Goal: Transaction & Acquisition: Purchase product/service

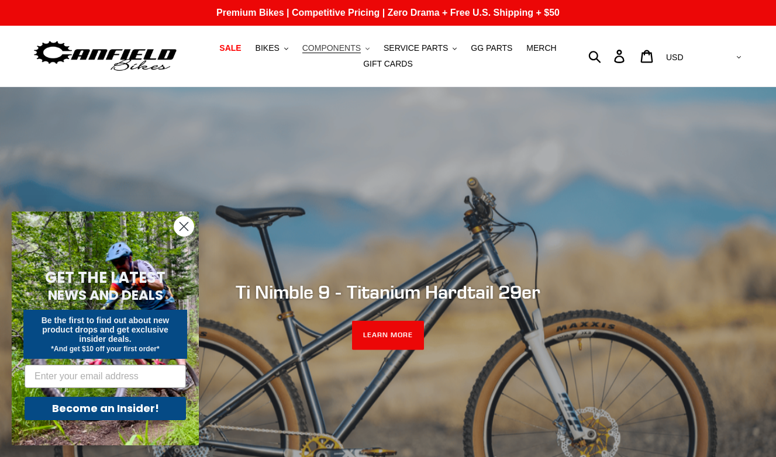
click at [367, 47] on icon ".cls-1{fill:#231f20}" at bounding box center [367, 49] width 4 height 4
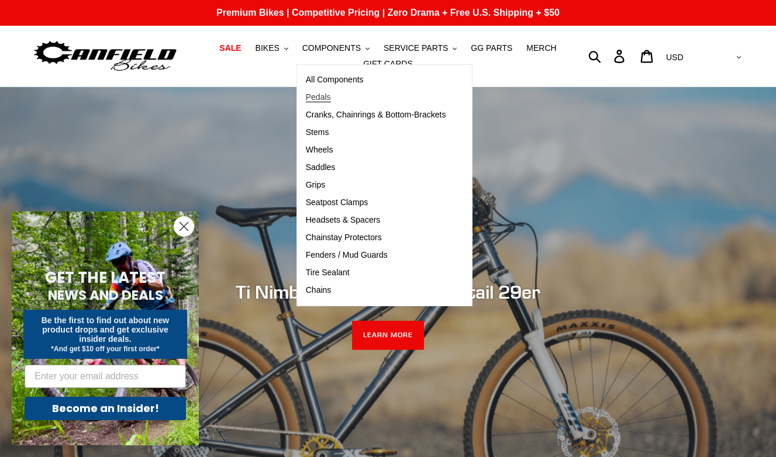
click at [326, 100] on span "Pedals" at bounding box center [318, 97] width 25 height 10
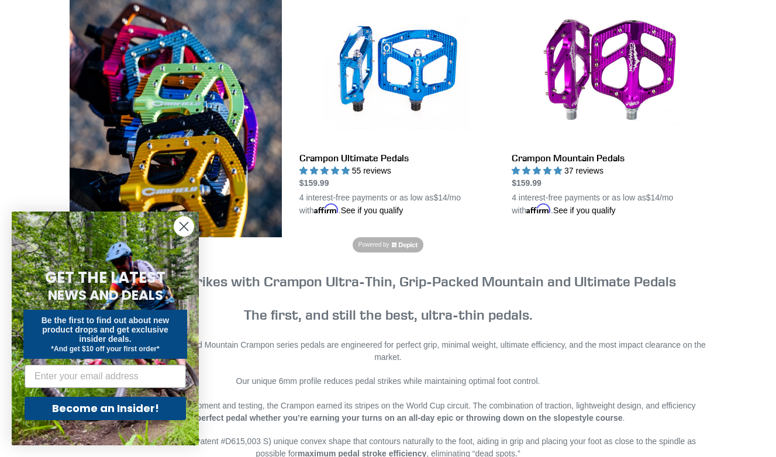
scroll to position [350, 0]
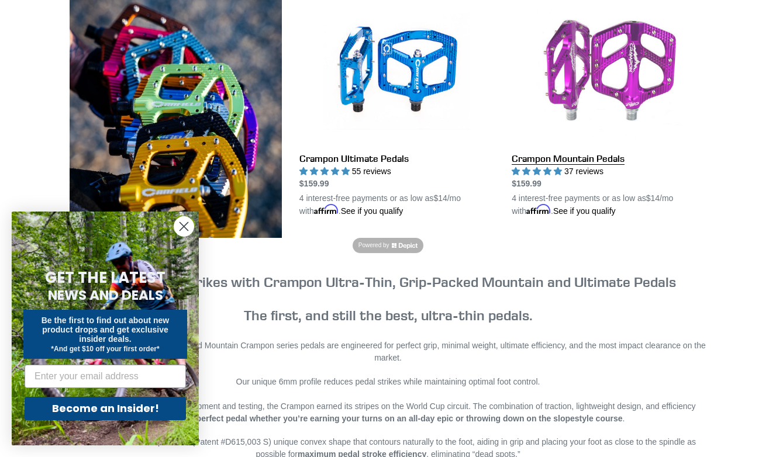
click at [606, 155] on link "Crampon Mountain Pedals" at bounding box center [608, 107] width 195 height 219
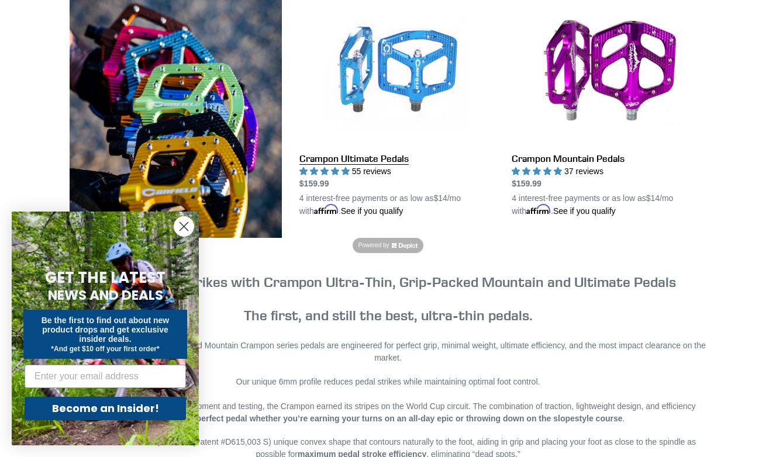
click at [344, 70] on link "Crampon Ultimate Pedals" at bounding box center [396, 107] width 195 height 219
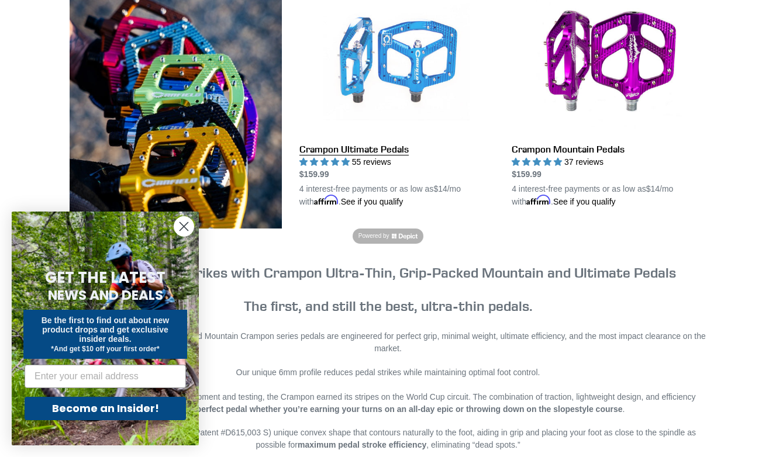
scroll to position [364, 0]
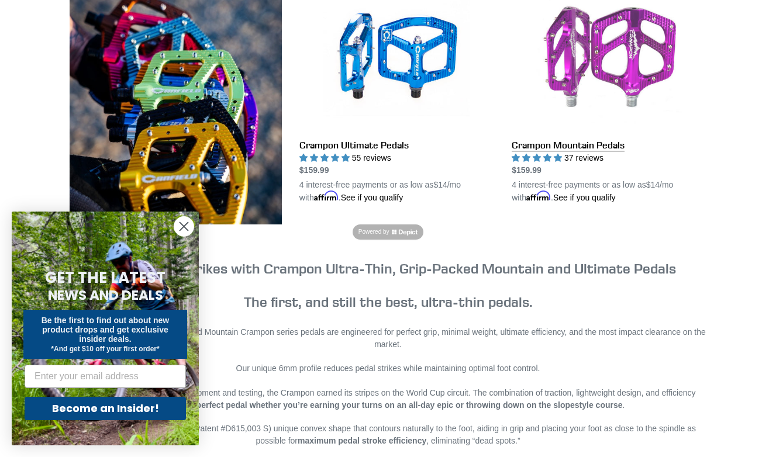
click at [547, 142] on link "Crampon Mountain Pedals" at bounding box center [608, 94] width 195 height 219
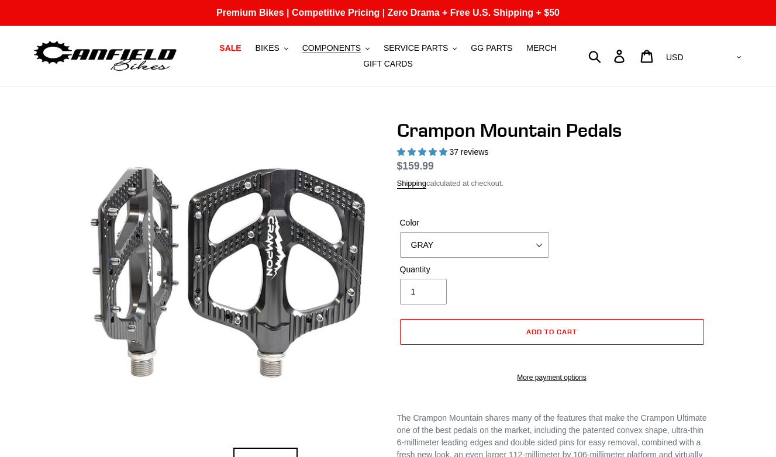
select select "highest-rating"
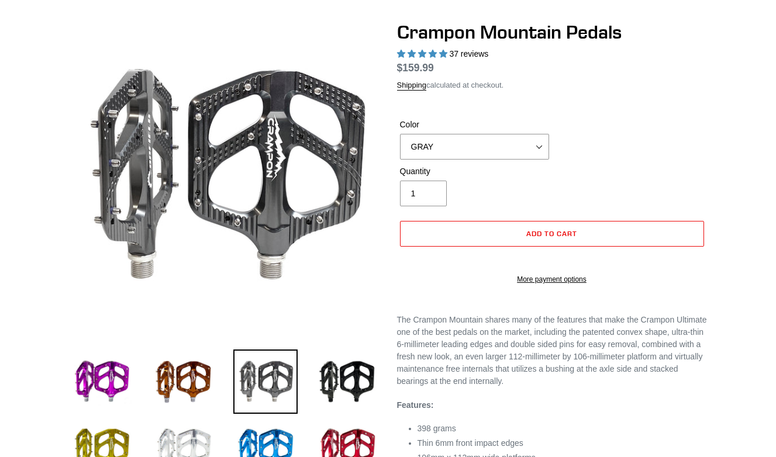
scroll to position [116, 0]
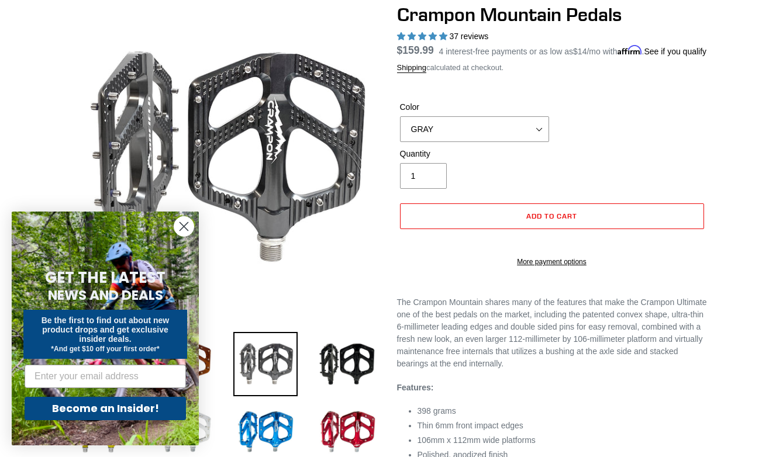
click at [187, 230] on icon "Close dialog" at bounding box center [184, 227] width 8 height 8
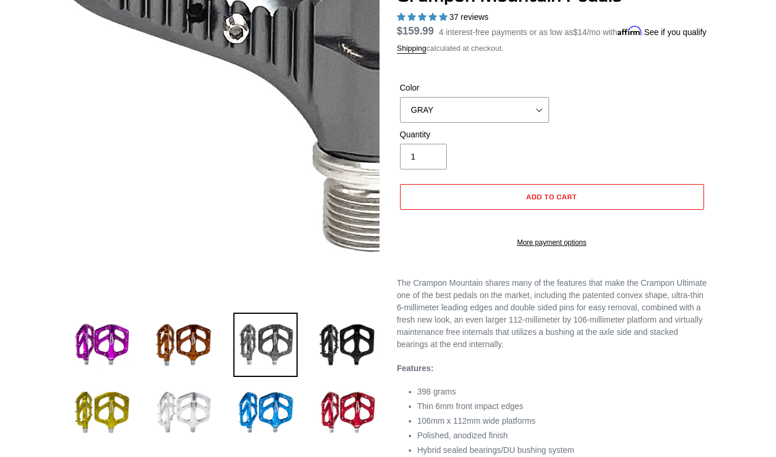
scroll to position [136, 0]
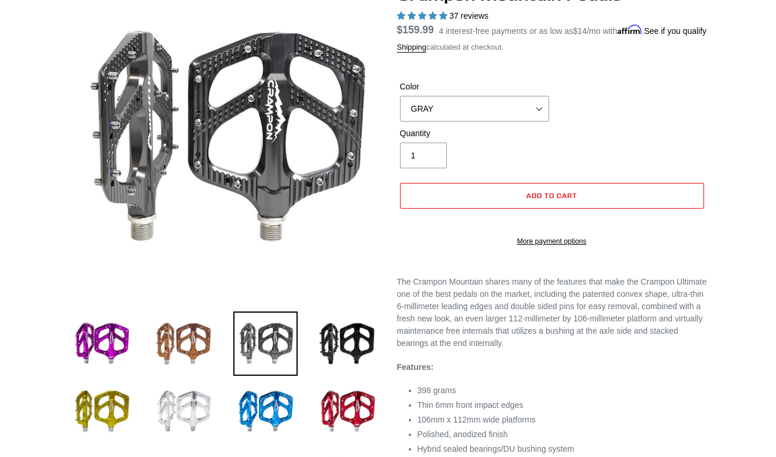
click at [186, 345] on img at bounding box center [183, 344] width 64 height 64
select select "BRONZE"
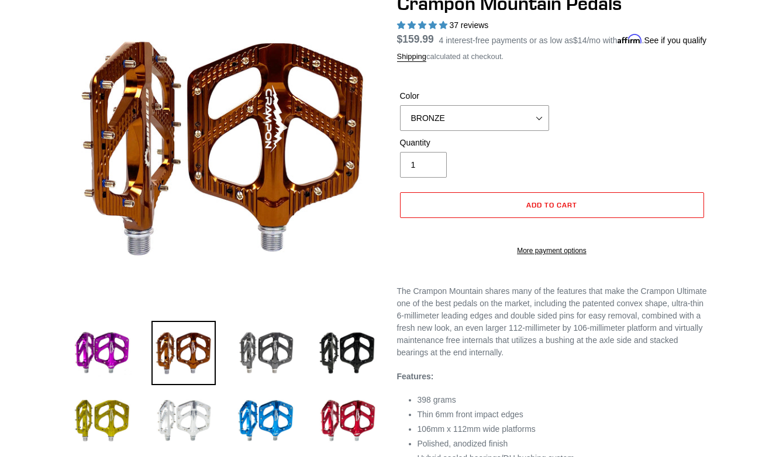
scroll to position [129, 0]
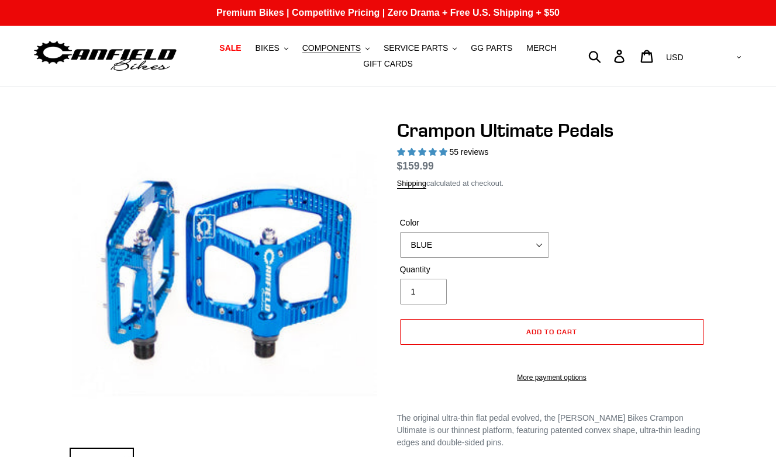
select select "highest-rating"
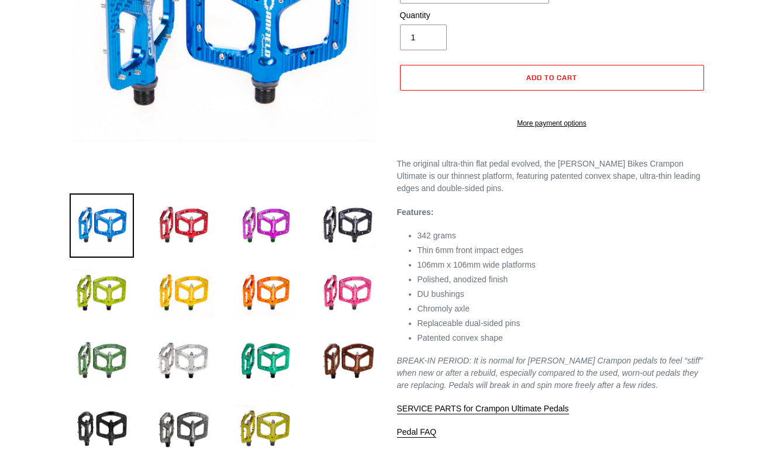
scroll to position [260, 0]
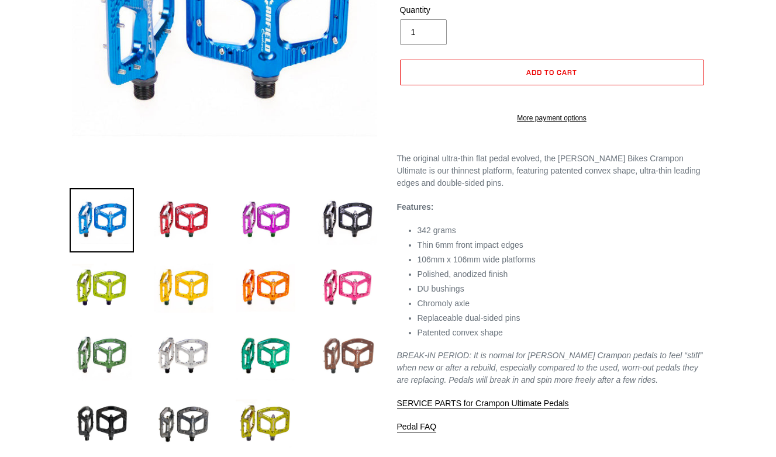
click at [353, 352] on img at bounding box center [347, 356] width 64 height 64
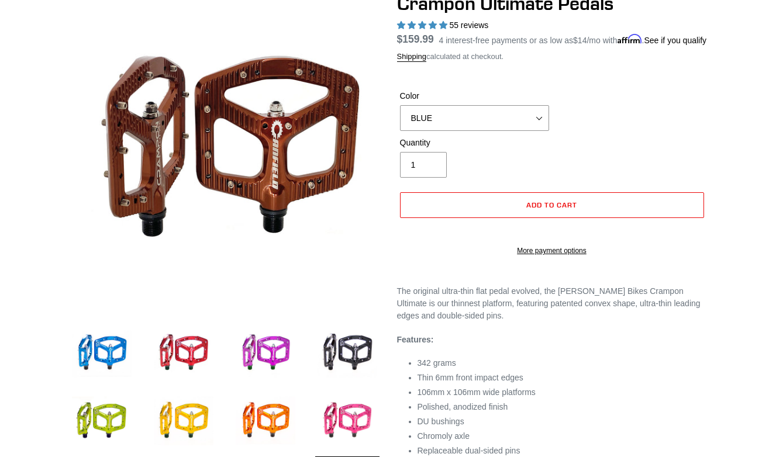
scroll to position [127, 0]
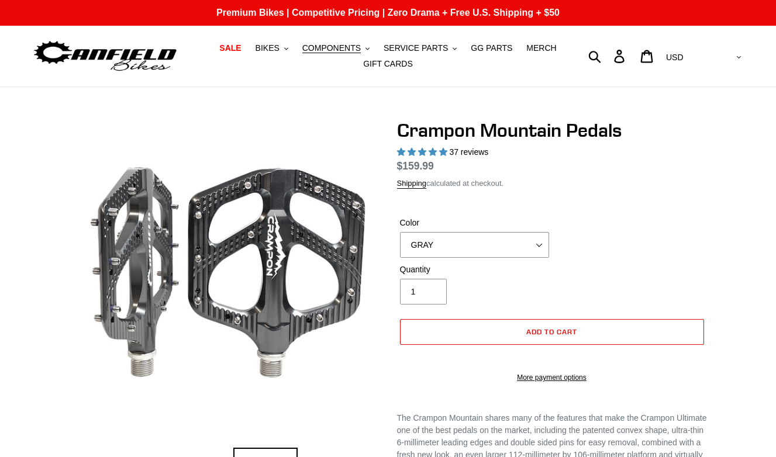
select select "highest-rating"
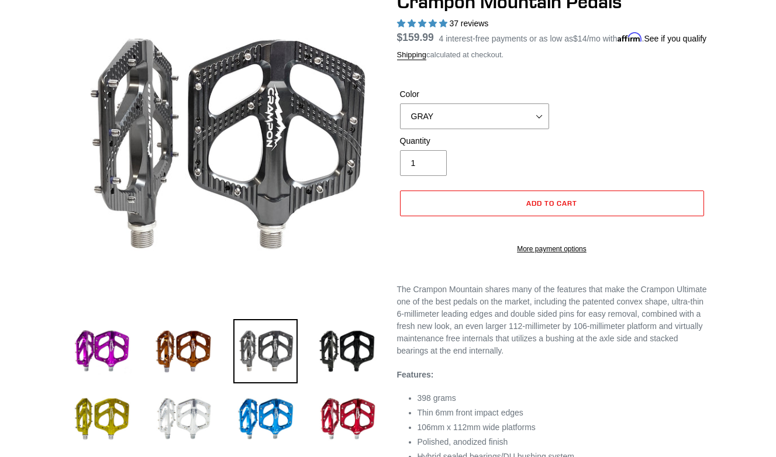
scroll to position [138, 0]
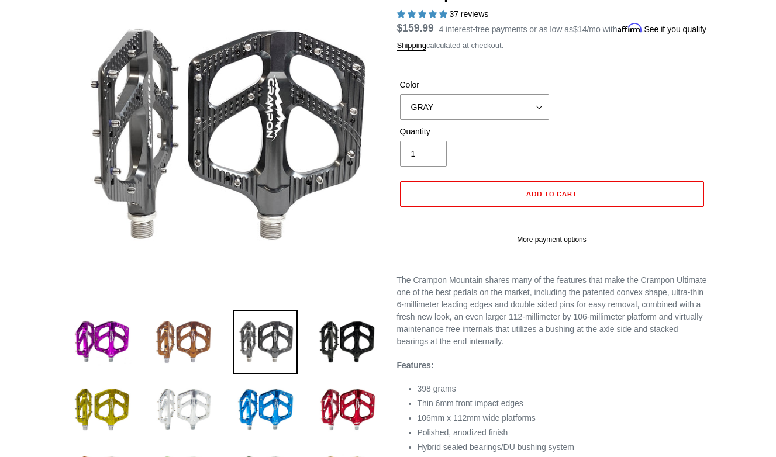
click at [182, 332] on img at bounding box center [183, 342] width 64 height 64
select select "BRONZE"
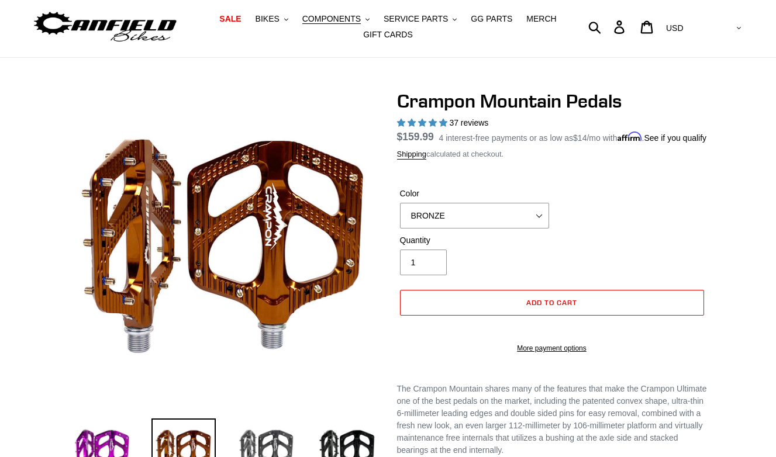
scroll to position [22, 0]
